Goal: Browse casually

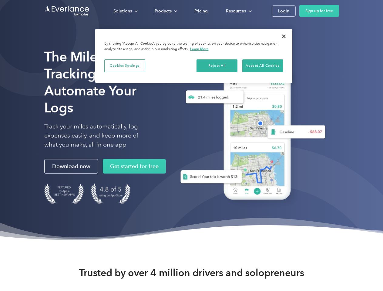
click at [125, 11] on div "Solutions" at bounding box center [122, 11] width 19 height 8
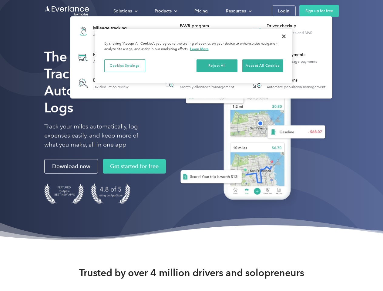
click at [165, 11] on div "Products" at bounding box center [163, 11] width 17 height 8
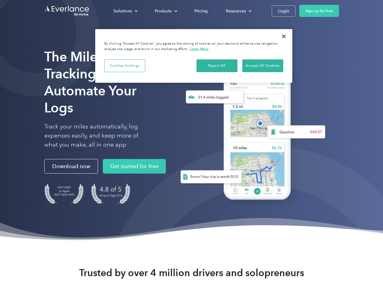
click at [238, 11] on div "Resources" at bounding box center [236, 11] width 20 height 8
click at [125, 66] on button "Cookies Settings" at bounding box center [124, 65] width 41 height 13
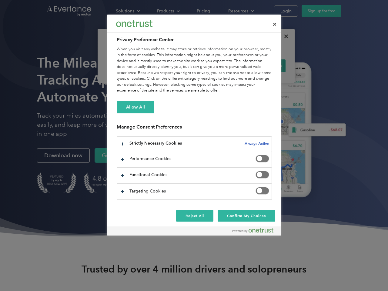
click at [217, 66] on div "When you visit any website, it may store or retrieve information on your browse…" at bounding box center [194, 69] width 155 height 47
click at [263, 66] on div "When you visit any website, it may store or retrieve information on your browse…" at bounding box center [194, 69] width 155 height 47
click at [284, 36] on div at bounding box center [194, 145] width 388 height 291
